Goal: Obtain resource: Download file/media

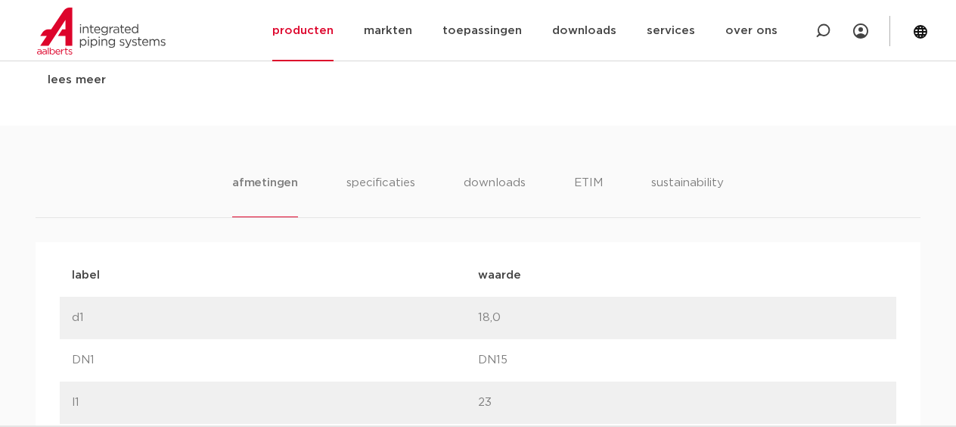
scroll to position [875, 0]
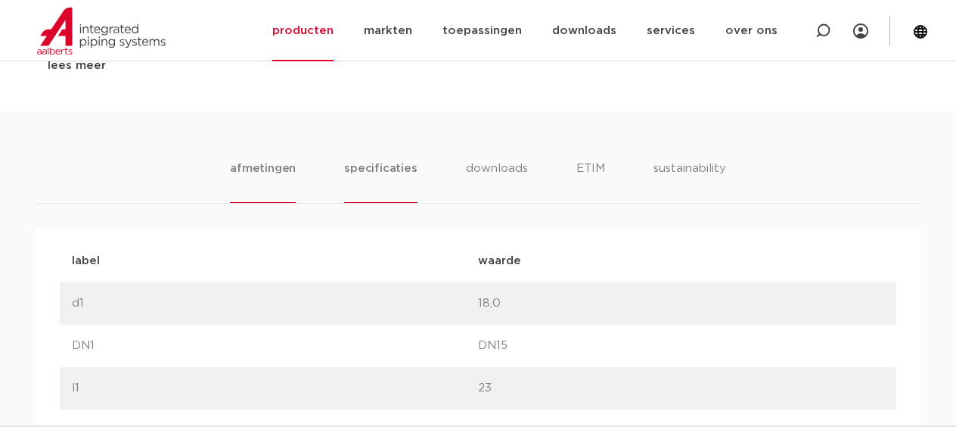
click at [398, 171] on li "specificaties" at bounding box center [380, 181] width 73 height 43
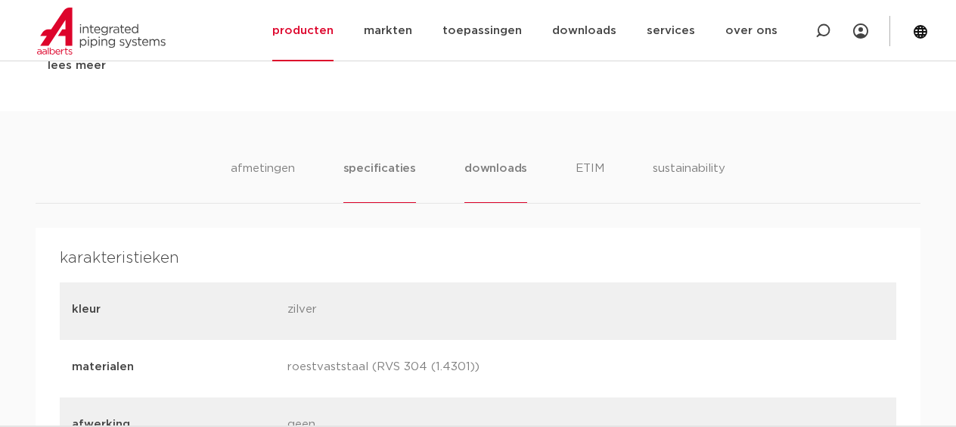
click at [494, 169] on li "downloads" at bounding box center [496, 181] width 63 height 43
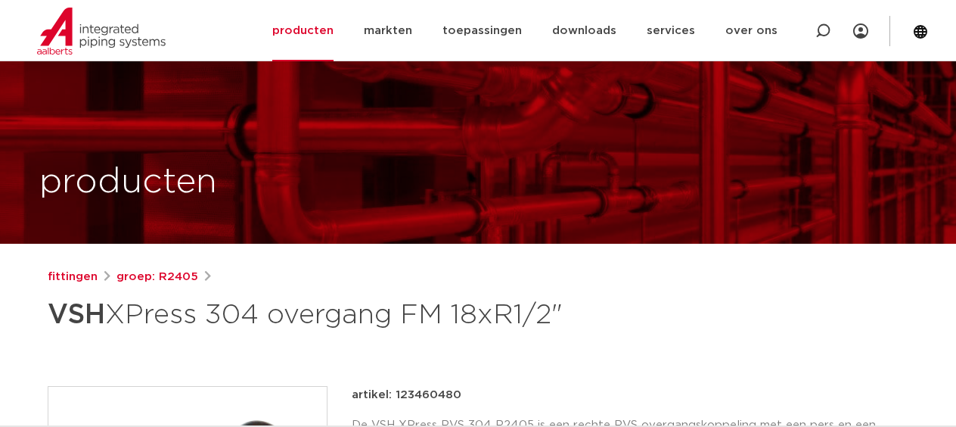
scroll to position [315, 0]
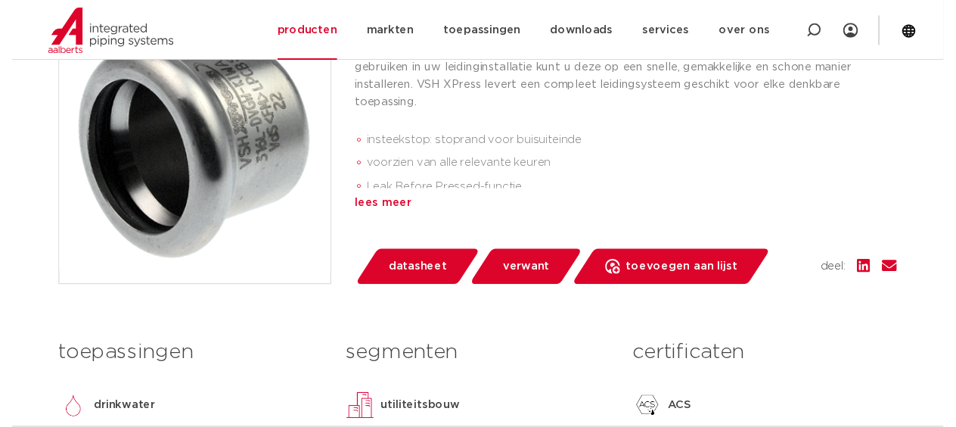
scroll to position [378, 0]
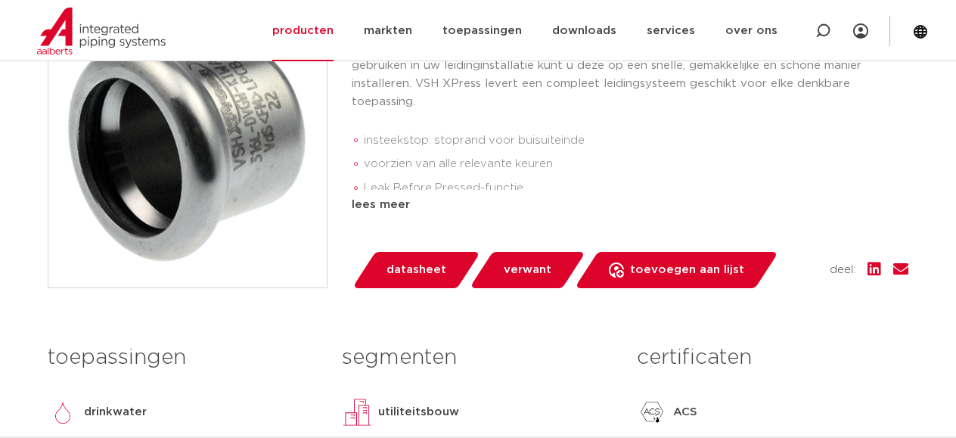
click at [411, 271] on span "datasheet" at bounding box center [417, 270] width 60 height 24
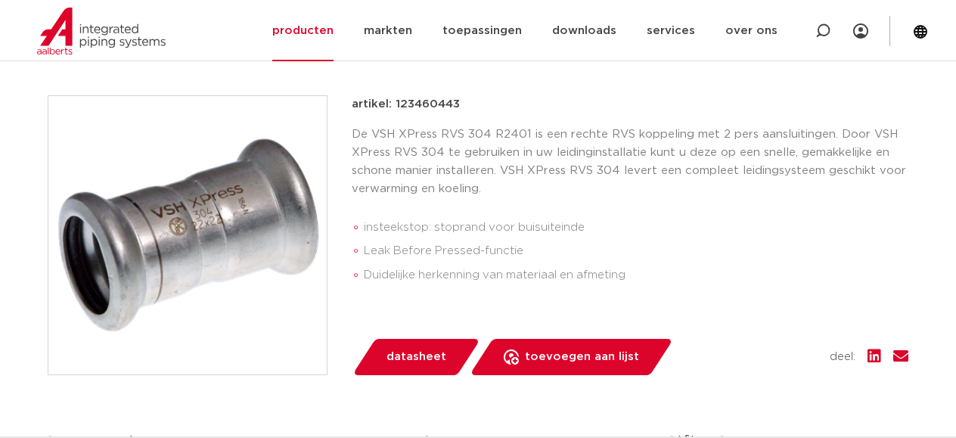
click at [421, 353] on span "datasheet" at bounding box center [417, 357] width 60 height 24
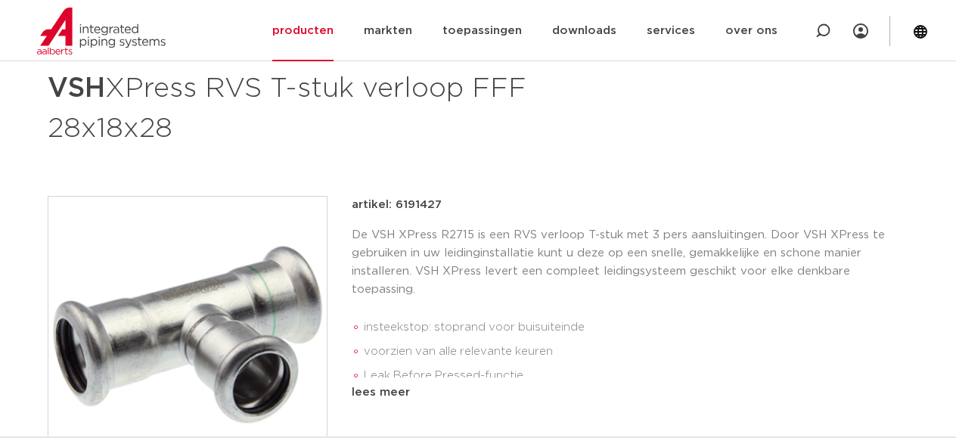
scroll to position [219, 0]
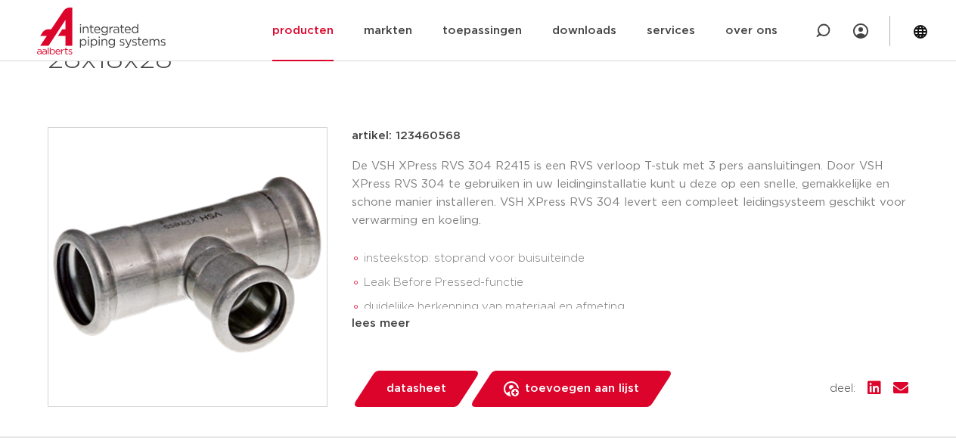
scroll to position [297, 0]
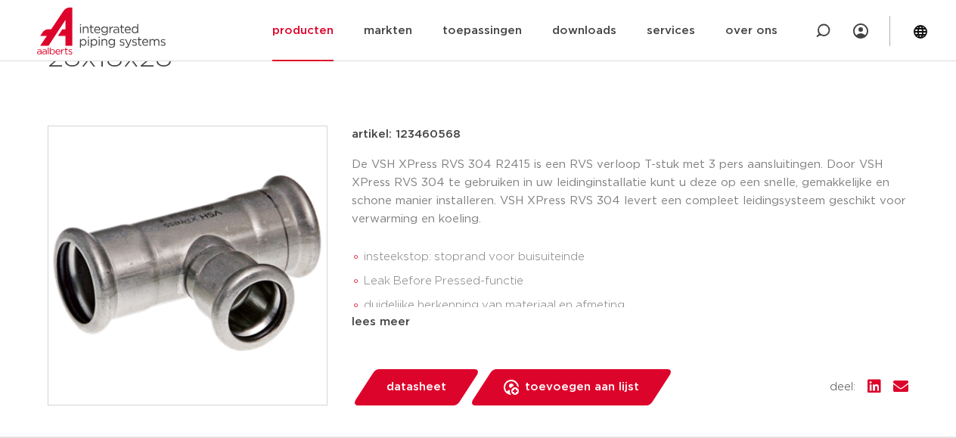
click at [885, 97] on div "fittingen groep: R2415 VSH XPress 304 T-stuk verloop FFF 28x18x28" at bounding box center [478, 333] width 885 height 725
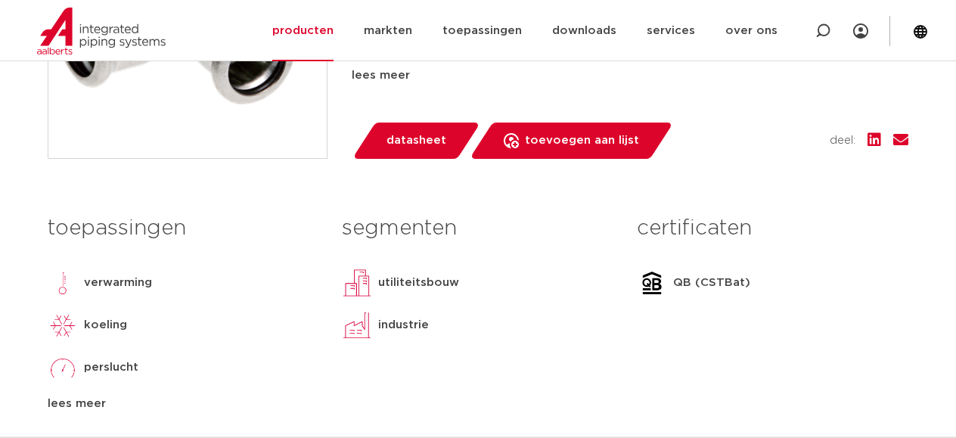
scroll to position [544, 0]
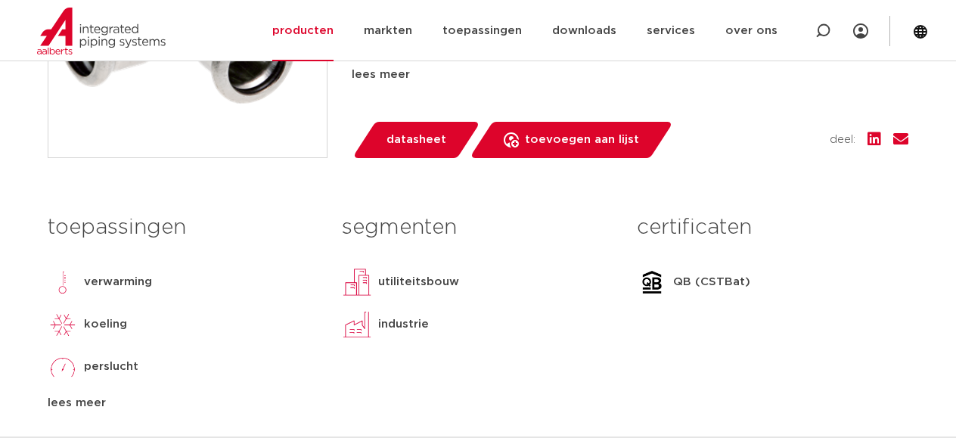
click at [412, 144] on span "datasheet" at bounding box center [417, 140] width 60 height 24
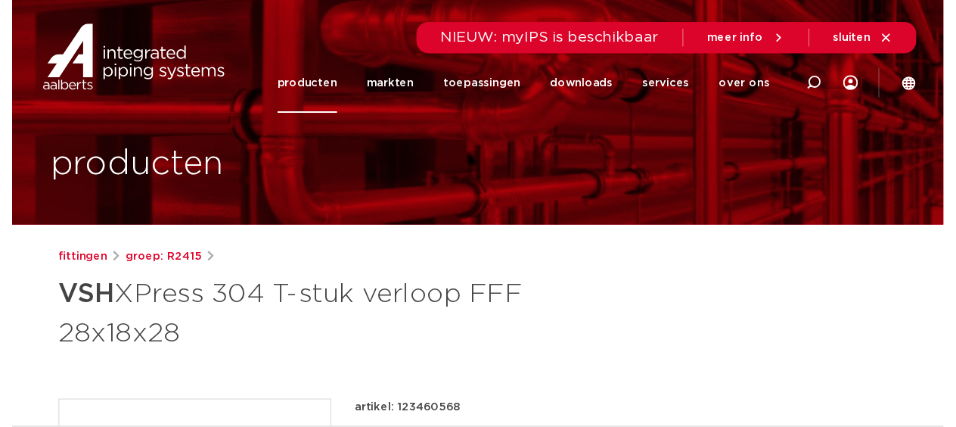
scroll to position [0, 0]
